Goal: Information Seeking & Learning: Learn about a topic

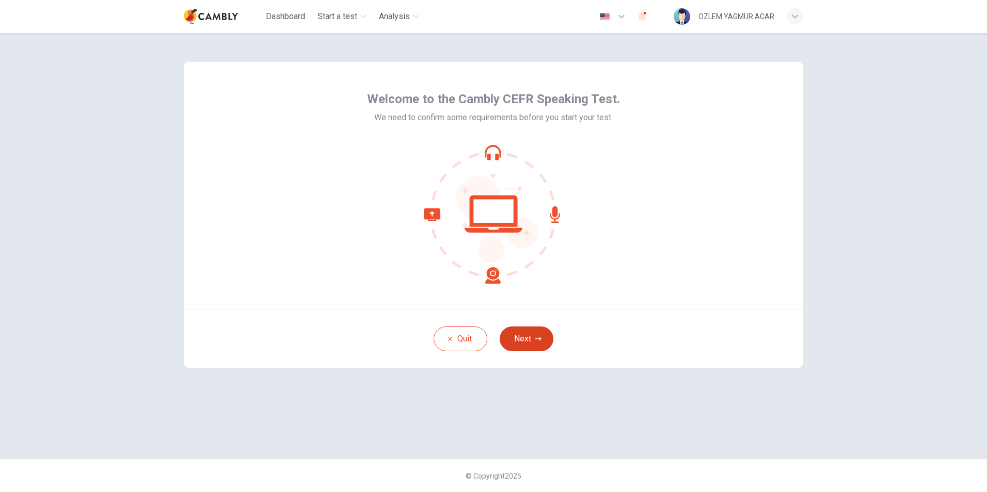
click at [539, 342] on button "Next" at bounding box center [527, 339] width 54 height 25
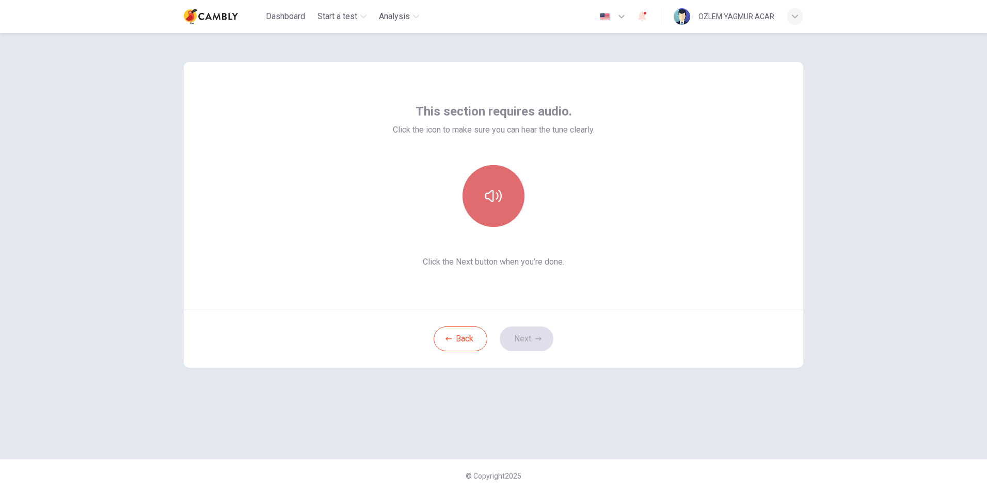
click at [502, 199] on button "button" at bounding box center [493, 196] width 62 height 62
click at [502, 200] on button "button" at bounding box center [493, 196] width 62 height 62
click at [532, 341] on button "Next" at bounding box center [527, 339] width 54 height 25
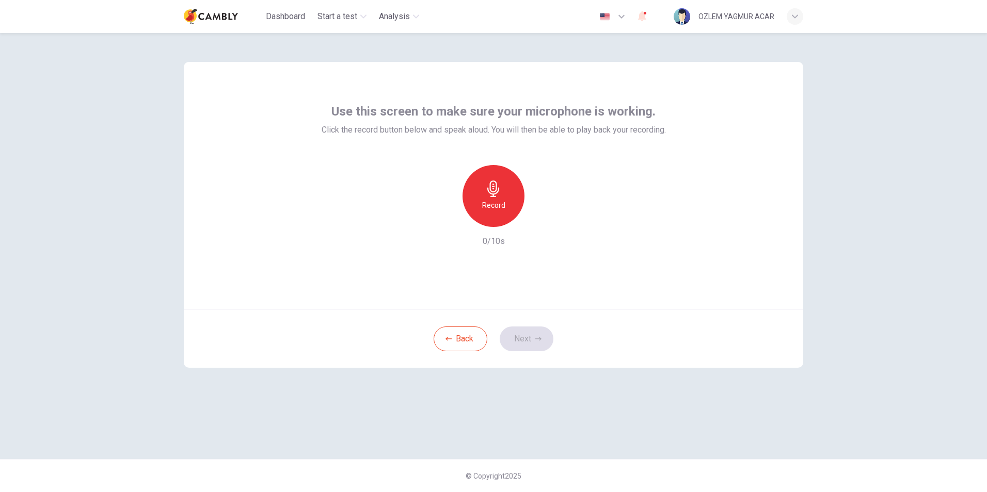
click at [493, 206] on h6 "Record" at bounding box center [493, 205] width 23 height 12
click at [535, 328] on button "Next" at bounding box center [527, 339] width 54 height 25
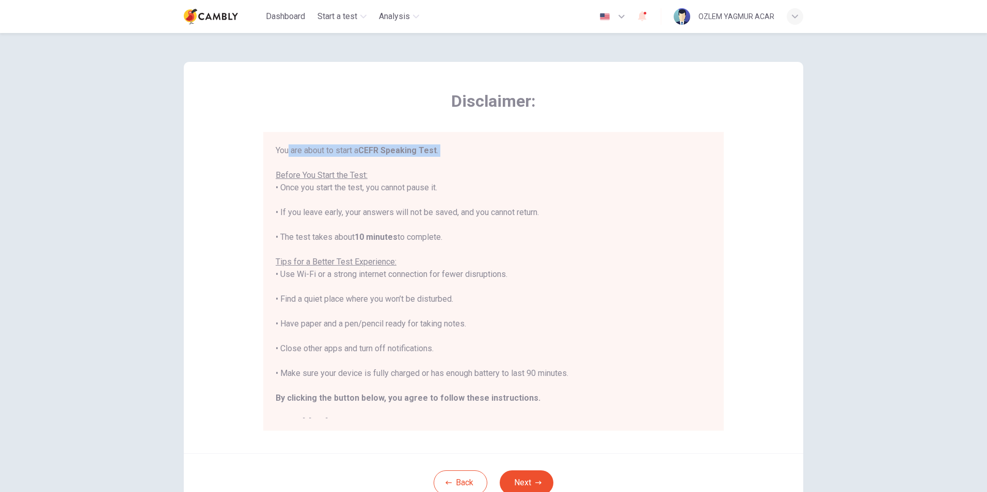
drag, startPoint x: 285, startPoint y: 154, endPoint x: 383, endPoint y: 159, distance: 97.7
click at [383, 159] on div "You are about to start a CEFR Speaking Test . Before You Start the Test: • Once…" at bounding box center [494, 286] width 436 height 285
drag, startPoint x: 283, startPoint y: 179, endPoint x: 327, endPoint y: 181, distance: 43.9
click at [327, 181] on div "You are about to start a CEFR Speaking Test . Before You Start the Test: • Once…" at bounding box center [494, 286] width 436 height 285
drag, startPoint x: 293, startPoint y: 192, endPoint x: 443, endPoint y: 190, distance: 150.2
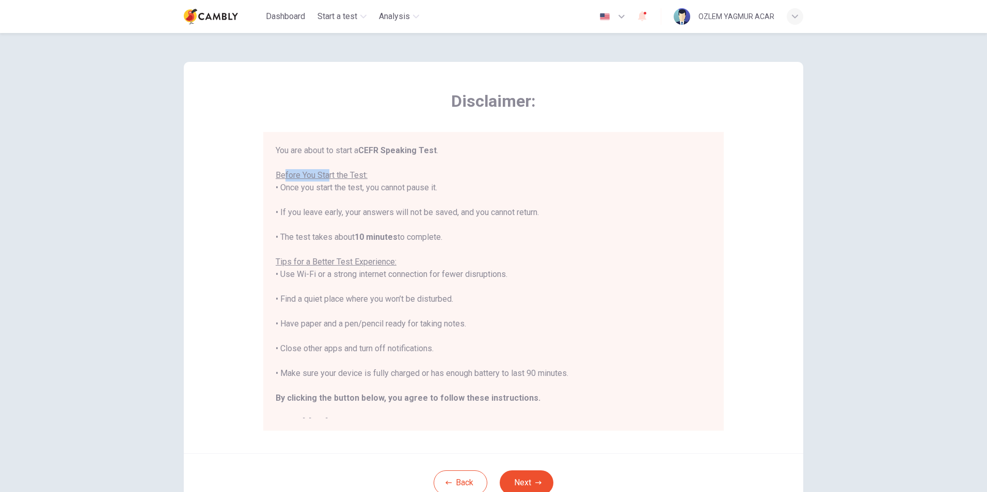
click at [442, 190] on div "You are about to start a CEFR Speaking Test . Before You Start the Test: • Once…" at bounding box center [494, 286] width 436 height 285
drag, startPoint x: 302, startPoint y: 216, endPoint x: 512, endPoint y: 207, distance: 210.2
click at [512, 208] on div "You are about to start a CEFR Speaking Test . Before You Start the Test: • Once…" at bounding box center [494, 286] width 436 height 285
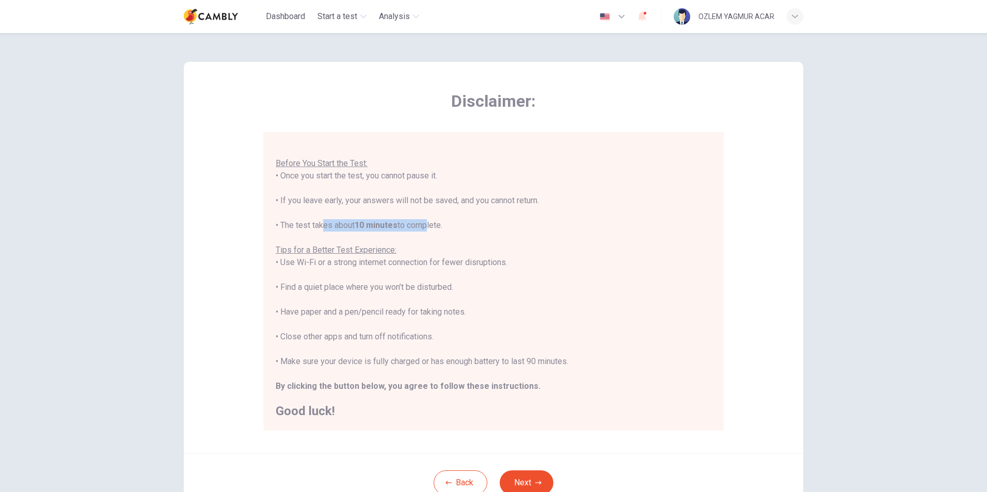
drag, startPoint x: 318, startPoint y: 227, endPoint x: 423, endPoint y: 227, distance: 104.8
click at [423, 227] on div "You are about to start a CEFR Speaking Test . Before You Start the Test: • Once…" at bounding box center [494, 275] width 436 height 285
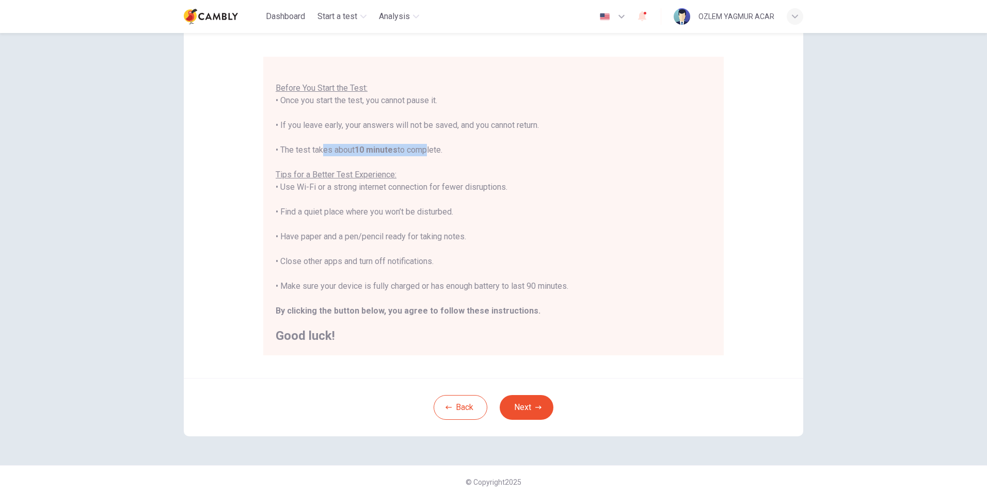
scroll to position [82, 0]
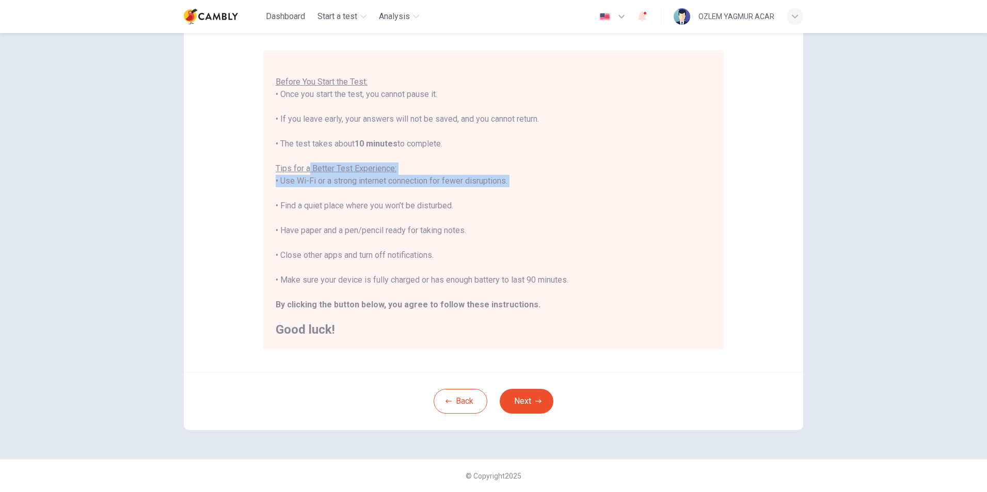
drag, startPoint x: 306, startPoint y: 168, endPoint x: 453, endPoint y: 189, distance: 148.5
click at [453, 189] on div "You are about to start a CEFR Speaking Test . Before You Start the Test: • Once…" at bounding box center [494, 193] width 436 height 285
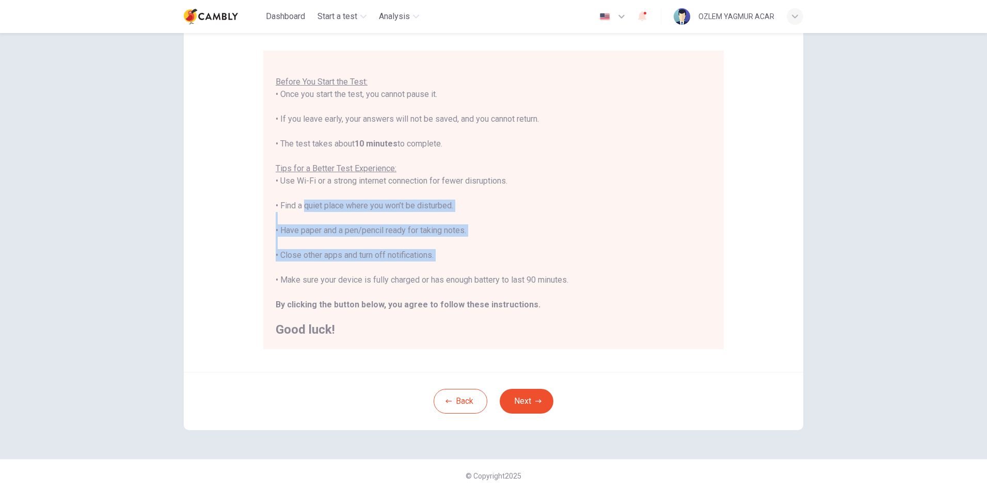
drag, startPoint x: 301, startPoint y: 210, endPoint x: 382, endPoint y: 278, distance: 105.9
click at [380, 275] on div "You are about to start a CEFR Speaking Test . Before You Start the Test: • Once…" at bounding box center [494, 193] width 436 height 285
click at [532, 397] on button "Next" at bounding box center [527, 401] width 54 height 25
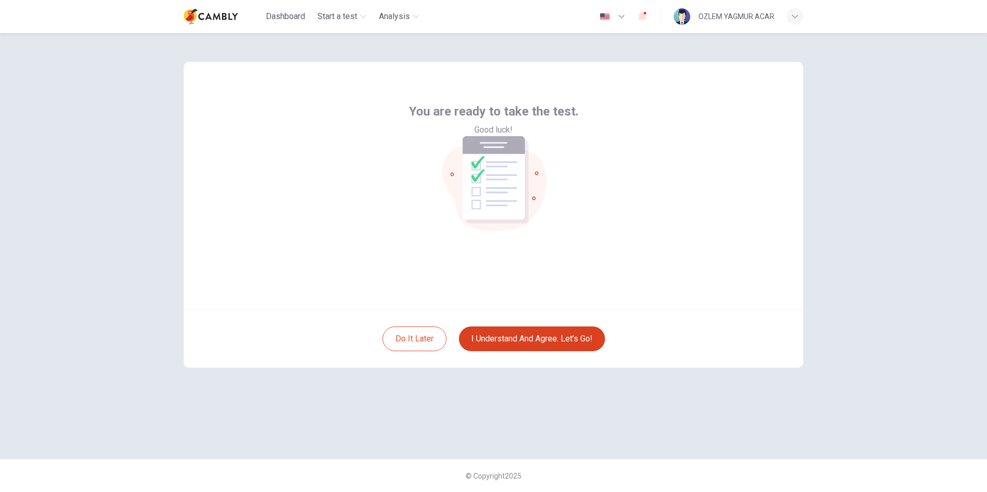
click at [561, 334] on button "I understand and agree. Let’s go!" at bounding box center [532, 339] width 146 height 25
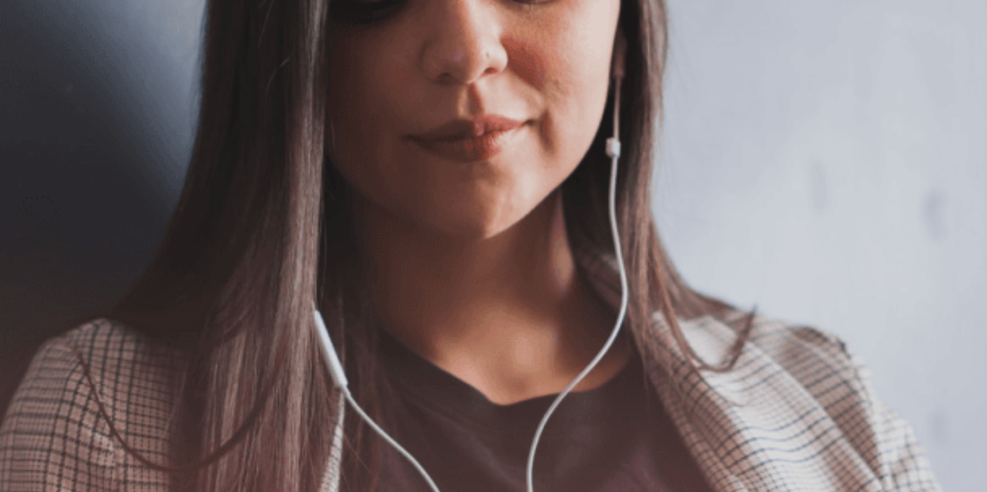
scroll to position [65, 0]
click at [29, 53] on button "Continue" at bounding box center [14, 72] width 29 height 39
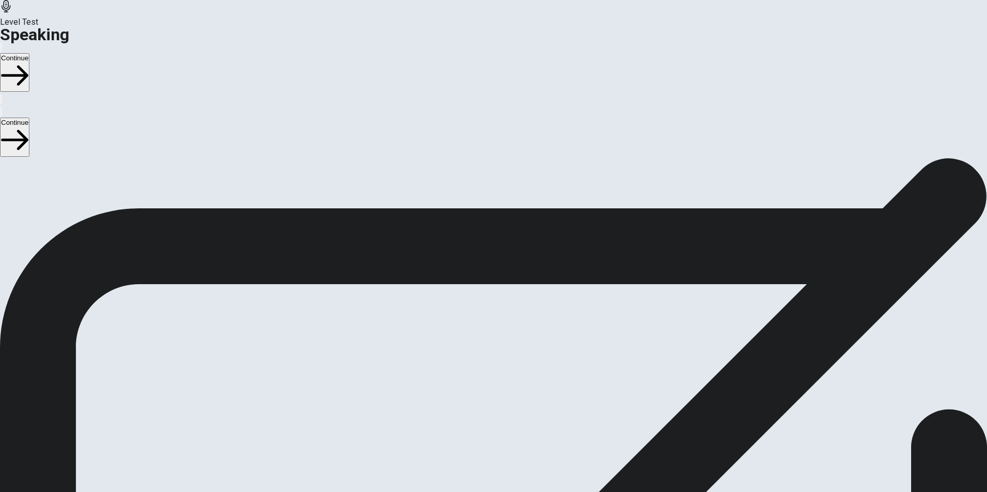
scroll to position [0, 0]
click at [509, 329] on icon at bounding box center [493, 344] width 31 height 31
click at [492, 372] on icon "Play Audio" at bounding box center [487, 378] width 10 height 12
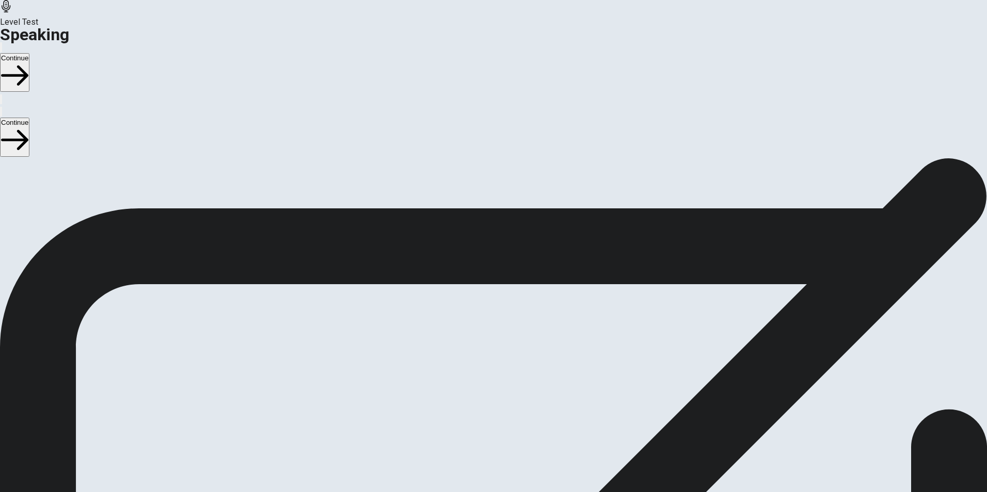
click at [479, 307] on icon "Record Again" at bounding box center [479, 307] width 0 height 0
click at [512, 335] on icon at bounding box center [493, 353] width 37 height 37
click at [482, 300] on button "Play Audio" at bounding box center [481, 305] width 2 height 10
click at [29, 53] on button "Continue" at bounding box center [14, 72] width 29 height 39
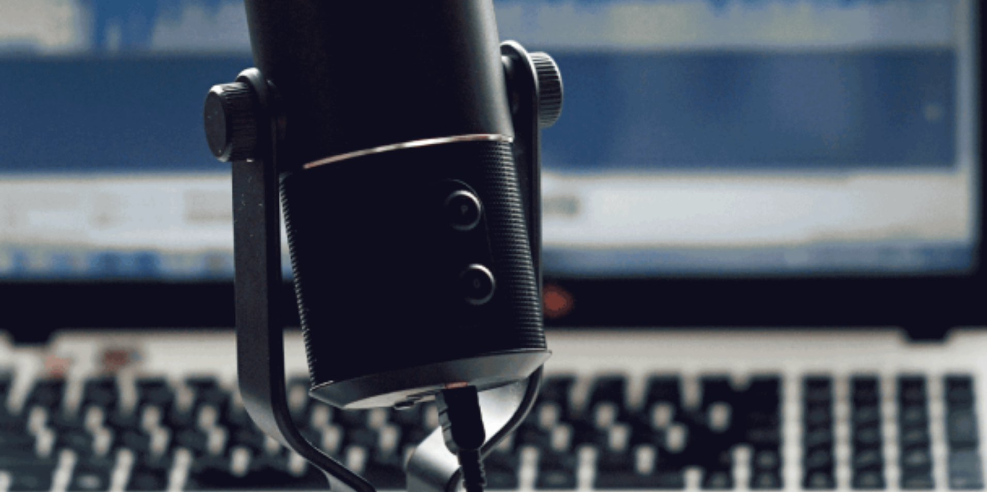
drag, startPoint x: 226, startPoint y: 209, endPoint x: 301, endPoint y: 209, distance: 75.3
click at [301, 203] on span "The Speaking Test will start now. There are 3 questions in this section. Import…" at bounding box center [189, 154] width 379 height 97
drag, startPoint x: 743, startPoint y: 23, endPoint x: 738, endPoint y: 19, distance: 6.6
click at [29, 53] on button "Continue" at bounding box center [14, 72] width 29 height 39
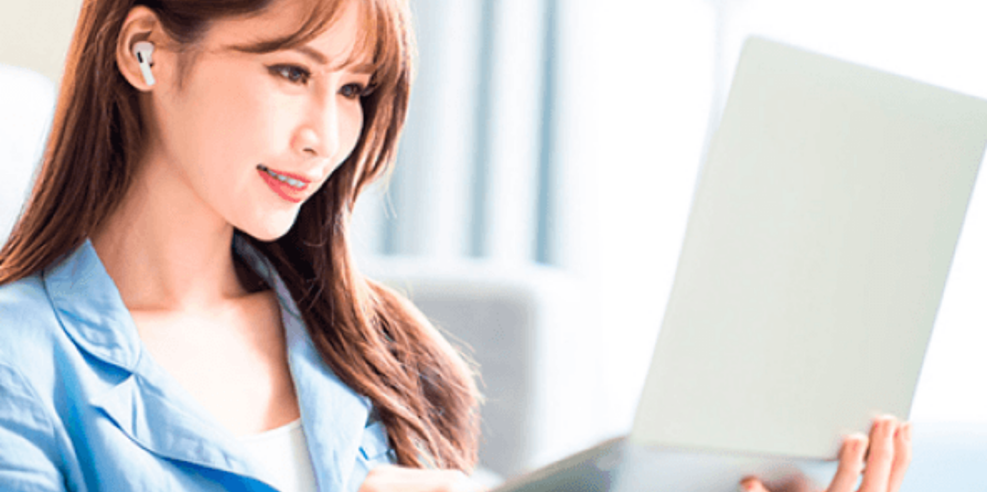
scroll to position [0, 0]
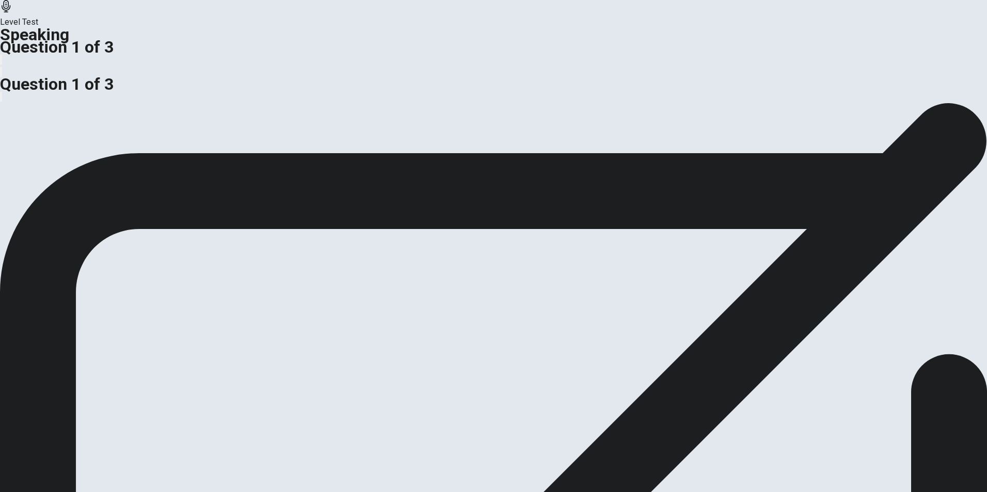
drag, startPoint x: 235, startPoint y: 247, endPoint x: 335, endPoint y: 249, distance: 100.1
click at [229, 114] on span "Do you think it is better to have a demanding job or an easy job?" at bounding box center [114, 109] width 229 height 10
drag, startPoint x: 285, startPoint y: 250, endPoint x: 209, endPoint y: 253, distance: 76.4
click at [209, 127] on div "Is it more important for a business to focus on quality or cost when selling a …" at bounding box center [493, 115] width 987 height 25
drag, startPoint x: 277, startPoint y: 249, endPoint x: 241, endPoint y: 251, distance: 35.7
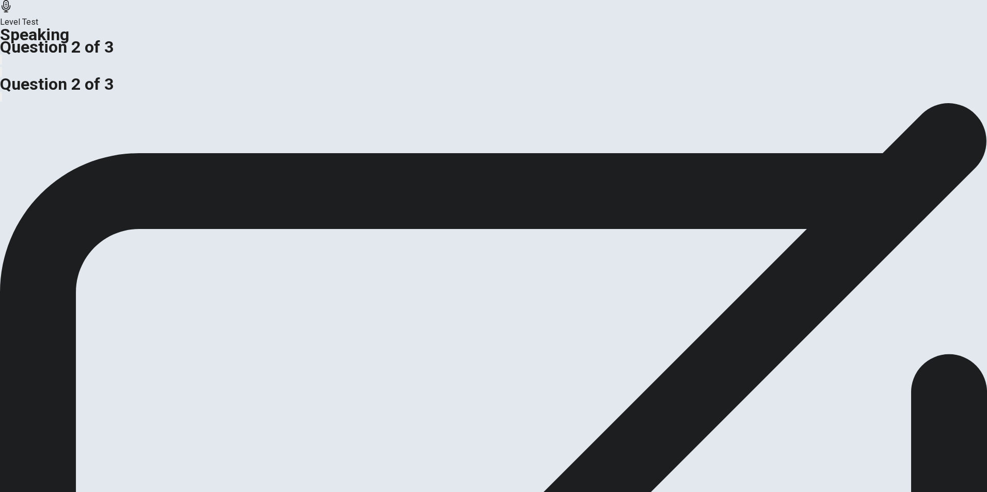
click at [241, 114] on span "Is it more important for a business to focus on quality or cost when selling a …" at bounding box center [154, 109] width 308 height 10
drag, startPoint x: 274, startPoint y: 252, endPoint x: 199, endPoint y: 248, distance: 74.4
click at [199, 127] on div "Is it more important for a business to focus on quality or cost when selling a …" at bounding box center [493, 115] width 987 height 25
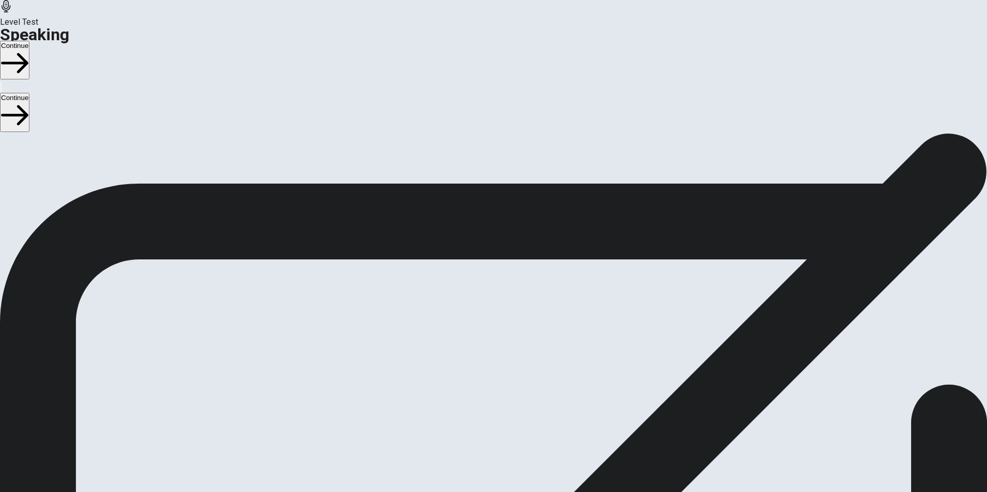
click at [29, 41] on button "Continue" at bounding box center [14, 60] width 29 height 39
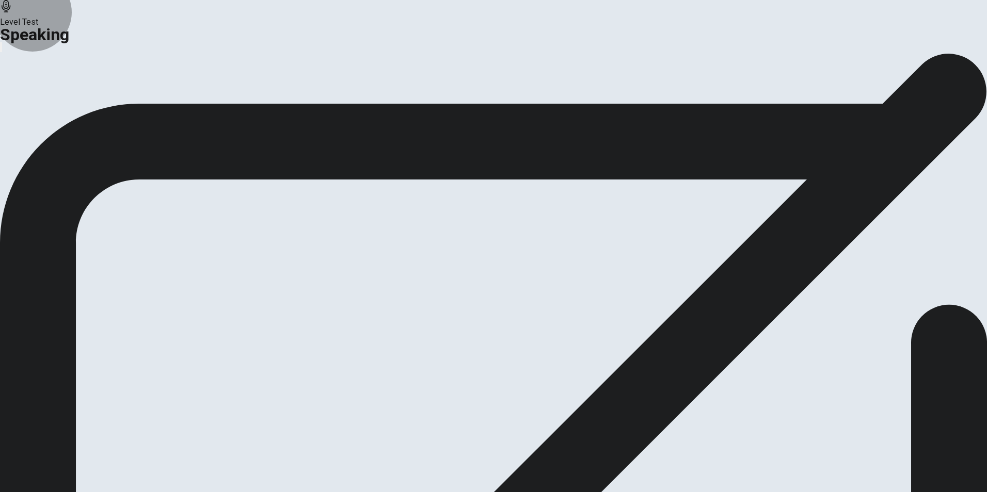
click at [82, 129] on button "Continue" at bounding box center [61, 122] width 42 height 14
